Goal: Transaction & Acquisition: Book appointment/travel/reservation

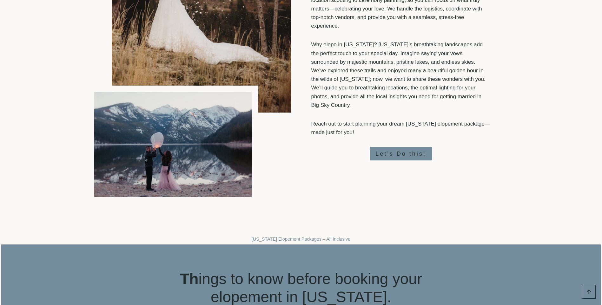
scroll to position [413, 0]
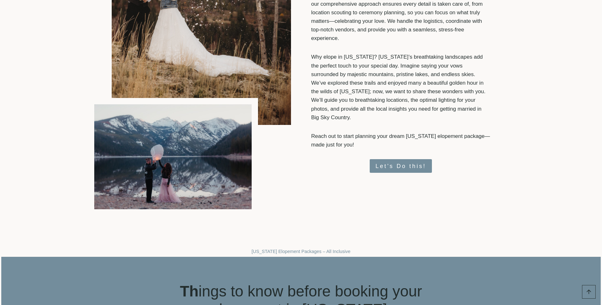
click at [390, 162] on span "Let’s Do this!" at bounding box center [400, 166] width 51 height 9
click at [416, 162] on span "Let’s Do this!" at bounding box center [400, 166] width 51 height 9
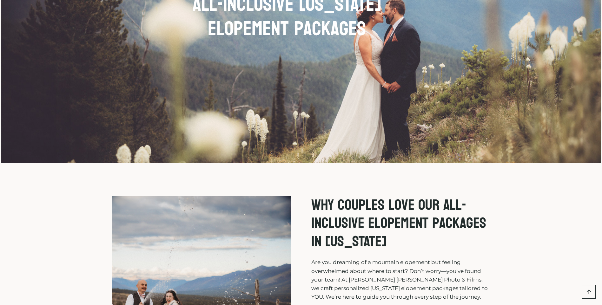
scroll to position [0, 0]
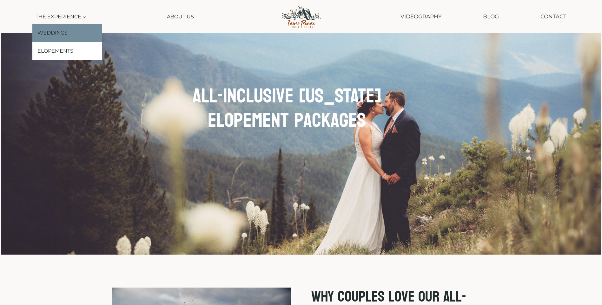
click at [58, 29] on link "Weddings" at bounding box center [67, 33] width 70 height 18
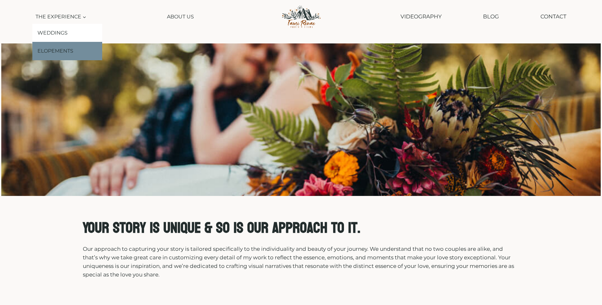
click at [74, 49] on link "Elopements" at bounding box center [67, 51] width 70 height 18
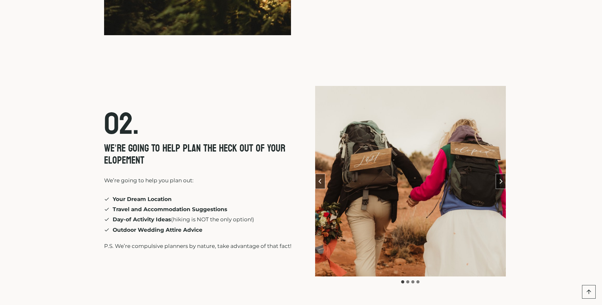
scroll to position [1664, 0]
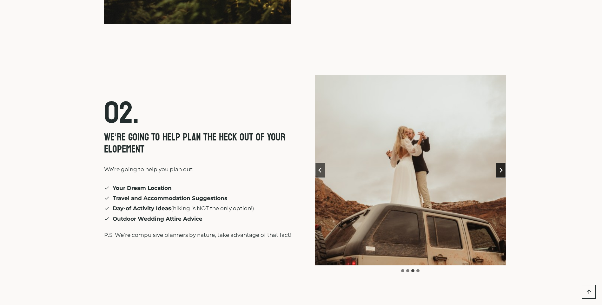
click at [501, 168] on icon "Next slide" at bounding box center [500, 170] width 5 height 5
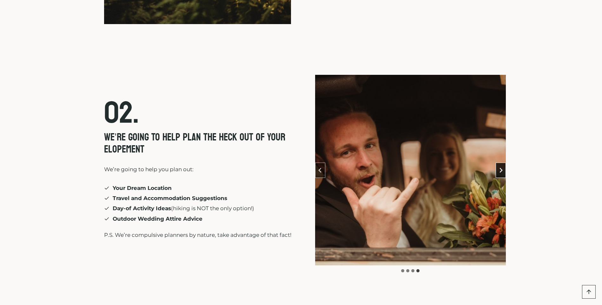
click at [501, 168] on icon "Go to first slide" at bounding box center [500, 170] width 5 height 5
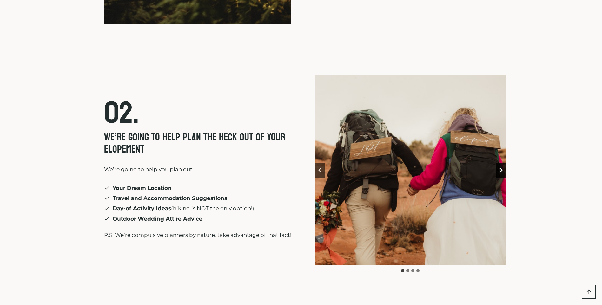
click at [501, 168] on icon "Next slide" at bounding box center [500, 170] width 5 height 5
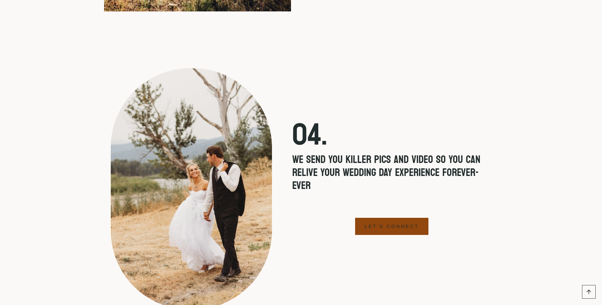
scroll to position [2235, 0]
